Goal: Check status: Check status

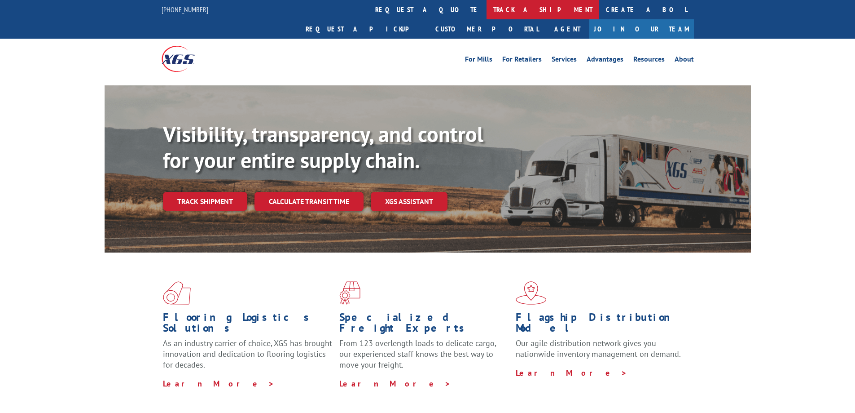
click at [487, 8] on link "track a shipment" at bounding box center [543, 9] width 113 height 19
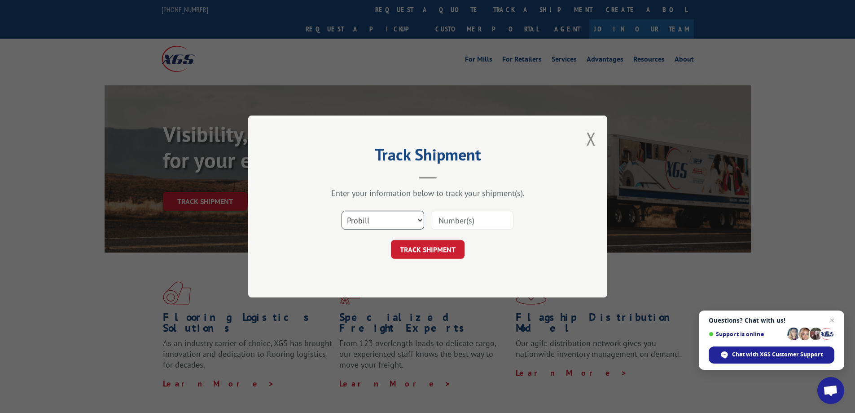
click at [421, 219] on select "Select category... Probill BOL PO" at bounding box center [383, 220] width 83 height 19
select select "bol"
click at [342, 211] on select "Select category... Probill BOL PO" at bounding box center [383, 220] width 83 height 19
click at [439, 219] on input at bounding box center [472, 220] width 83 height 19
type input "2846786"
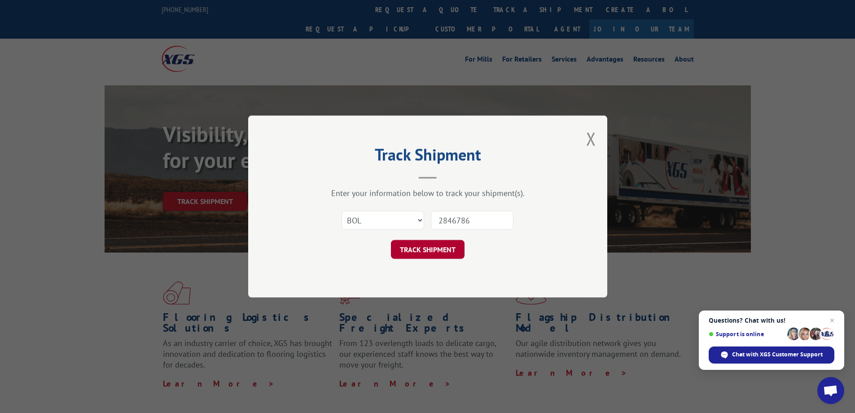
click at [421, 250] on button "TRACK SHIPMENT" at bounding box center [428, 249] width 74 height 19
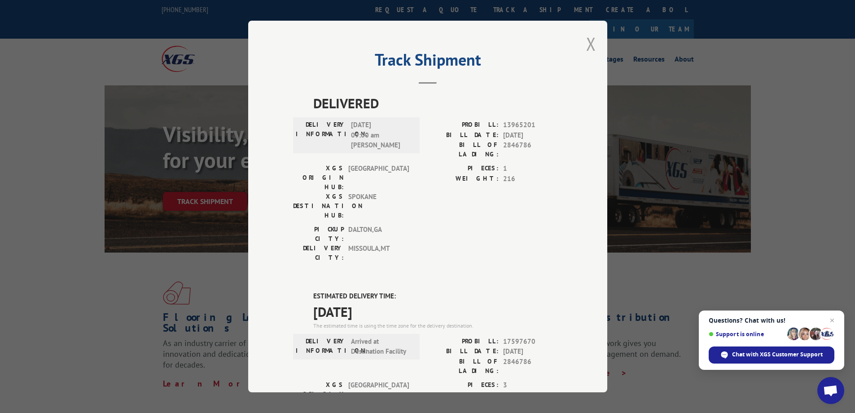
click at [587, 41] on button "Close modal" at bounding box center [591, 44] width 10 height 24
